Goal: Task Accomplishment & Management: Manage account settings

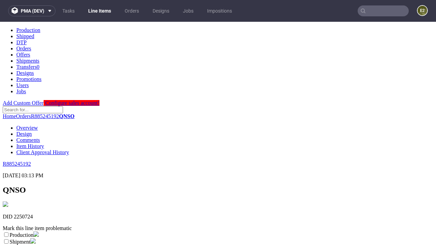
scroll to position [120, 0]
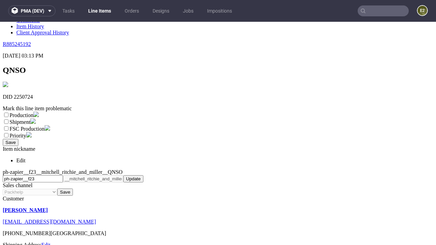
select select "dtp_ca_needed"
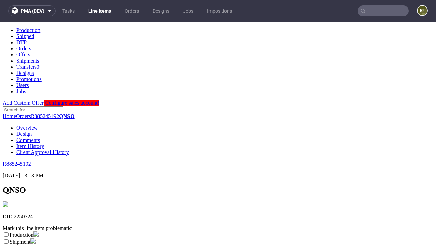
scroll to position [0, 0]
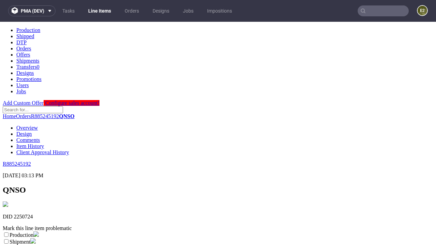
checkbox input "true"
